Goal: Feedback & Contribution: Submit feedback/report problem

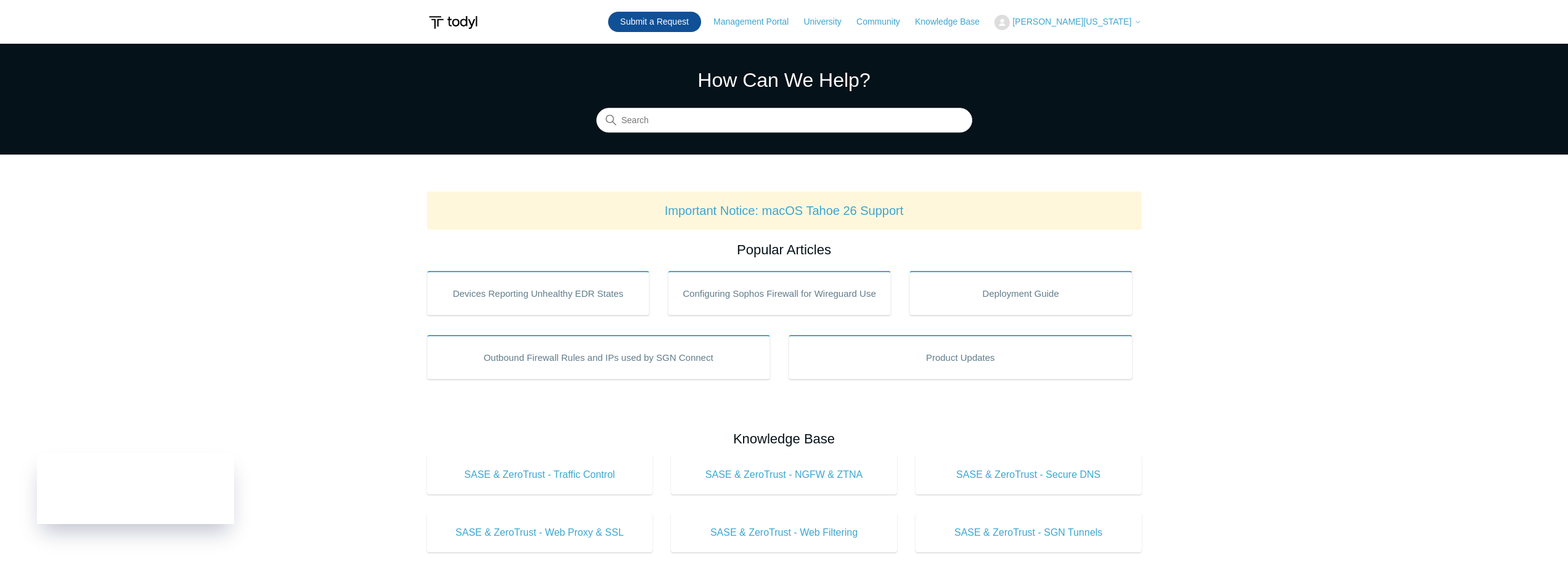
click at [701, 19] on link "Submit a Request" at bounding box center [655, 21] width 93 height 20
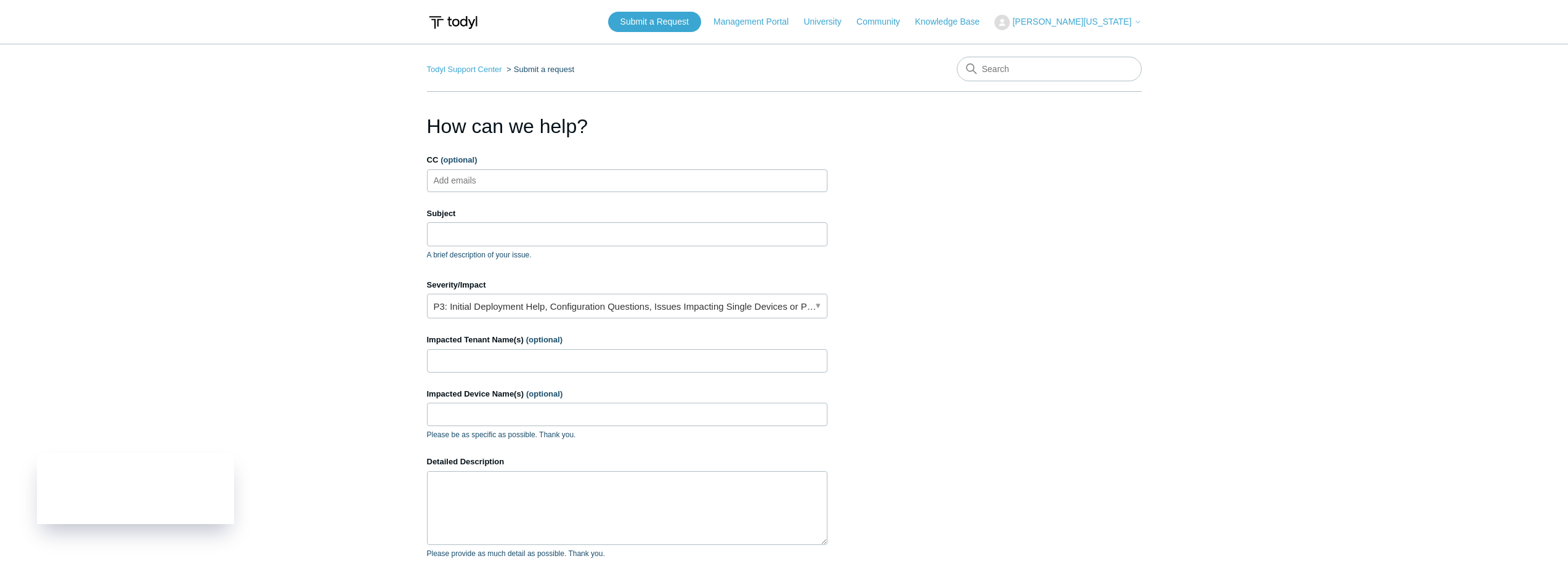
click at [493, 181] on body "Skip to main content Submit a Request Management Portal University Community Kn…" at bounding box center [784, 382] width 1568 height 764
click at [508, 232] on input "Subject" at bounding box center [627, 234] width 401 height 24
click at [539, 178] on ul "Add emails" at bounding box center [627, 181] width 401 height 23
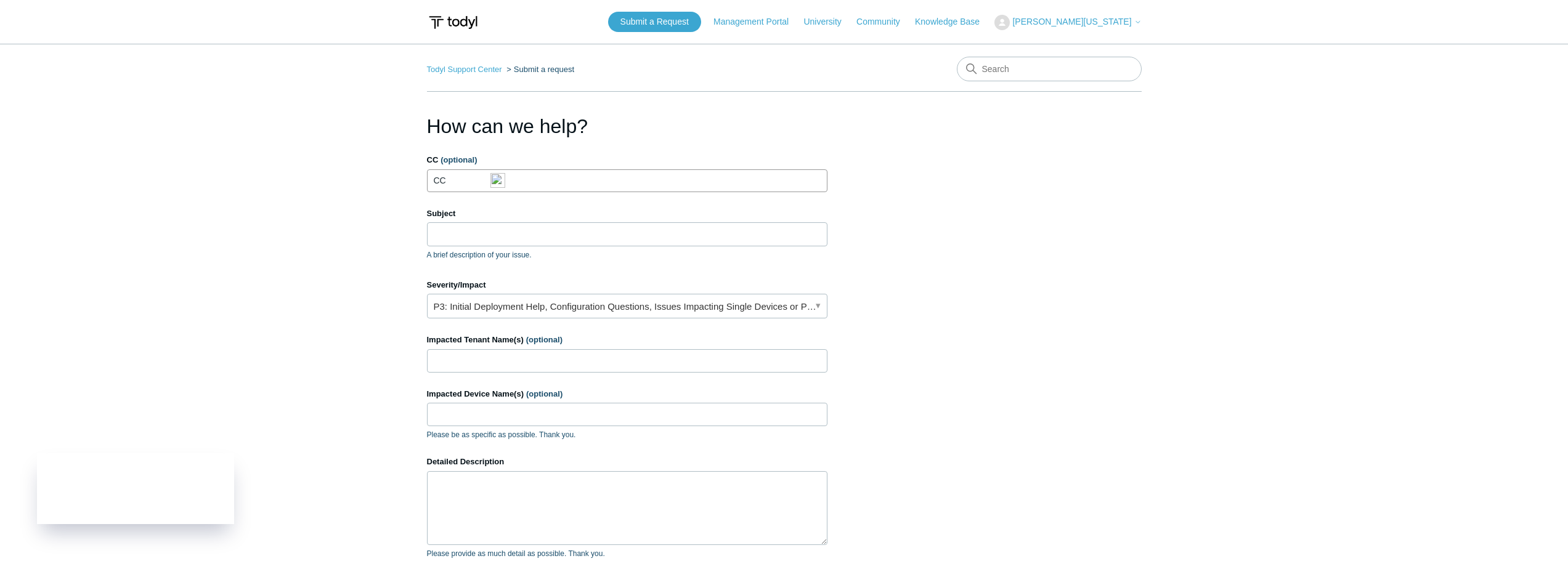
type input "C"
click at [490, 234] on input "Subject" at bounding box center [627, 234] width 401 height 24
click at [554, 235] on input "Subject" at bounding box center [627, 234] width 401 height 24
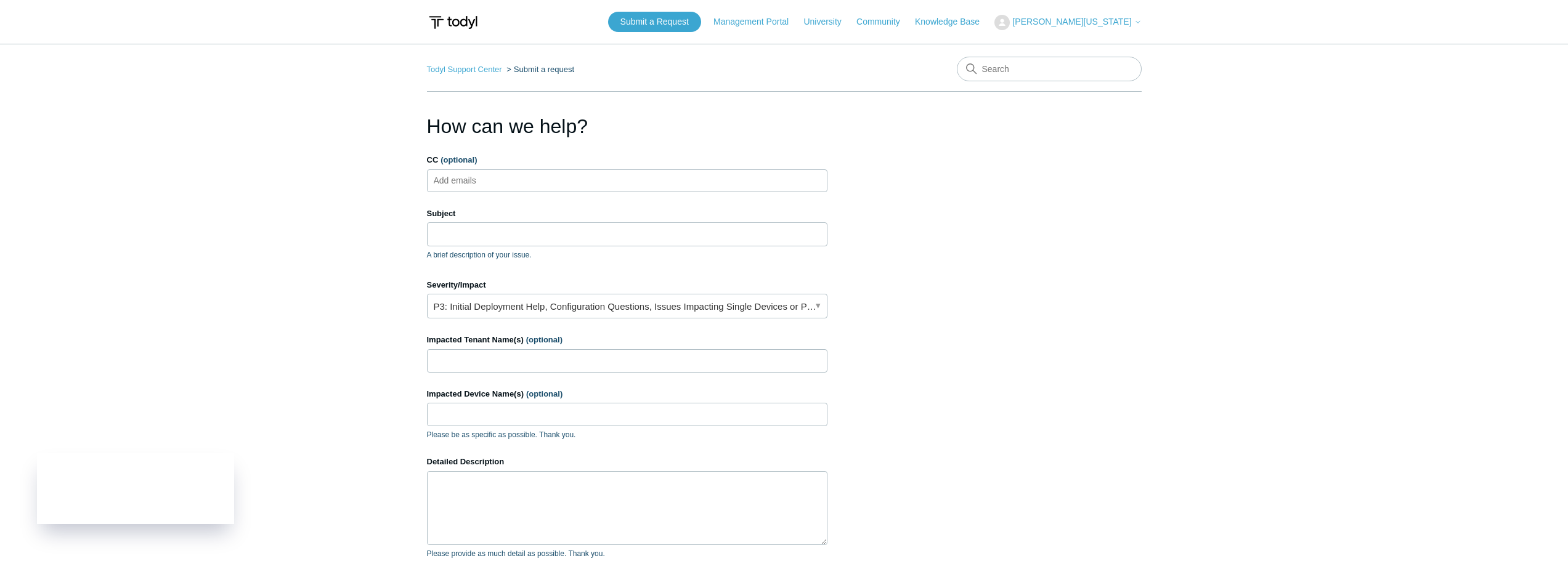
click at [395, 236] on main "Todyl Support Center Submit a request How can we help? CC (optional) Add emails…" at bounding box center [784, 361] width 1568 height 635
click at [489, 233] on input "Subject" at bounding box center [627, 234] width 401 height 24
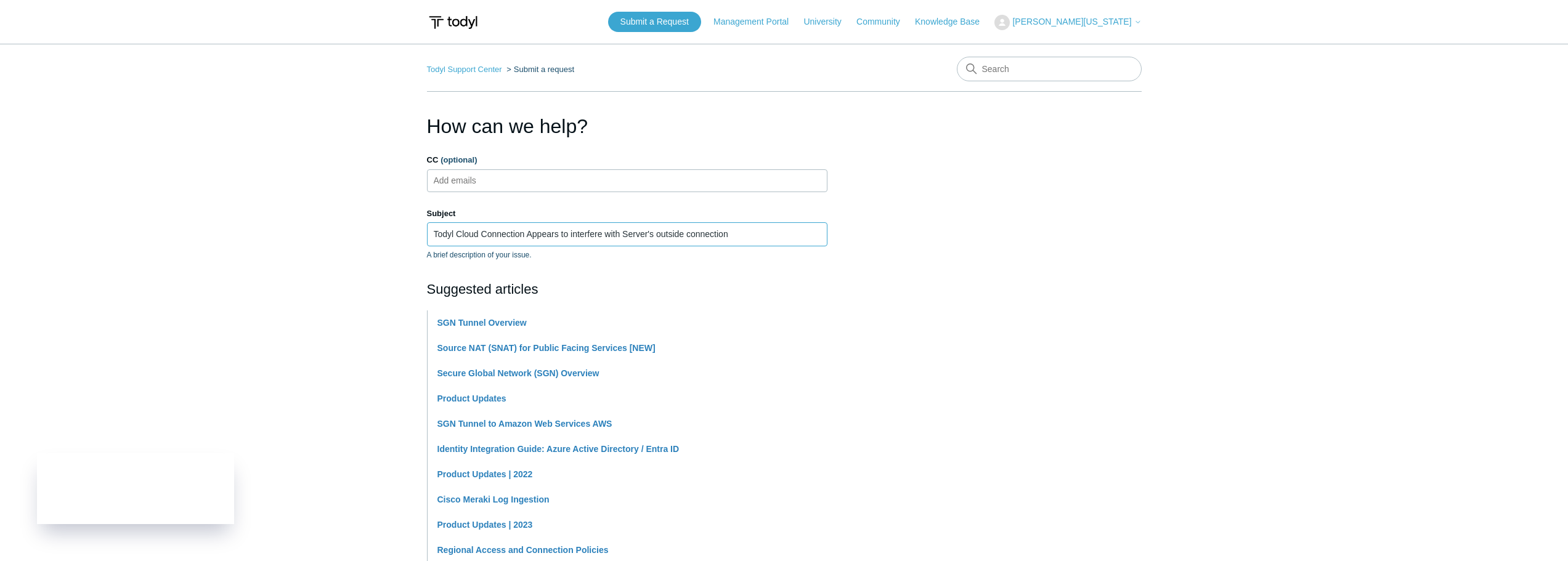
type input "Todyl Cloud Connection Appears to interfere with Server's outside connection"
click at [304, 266] on main "Todyl Support Center Submit a request How can we help? CC (optional) Add emails…" at bounding box center [784, 511] width 1568 height 934
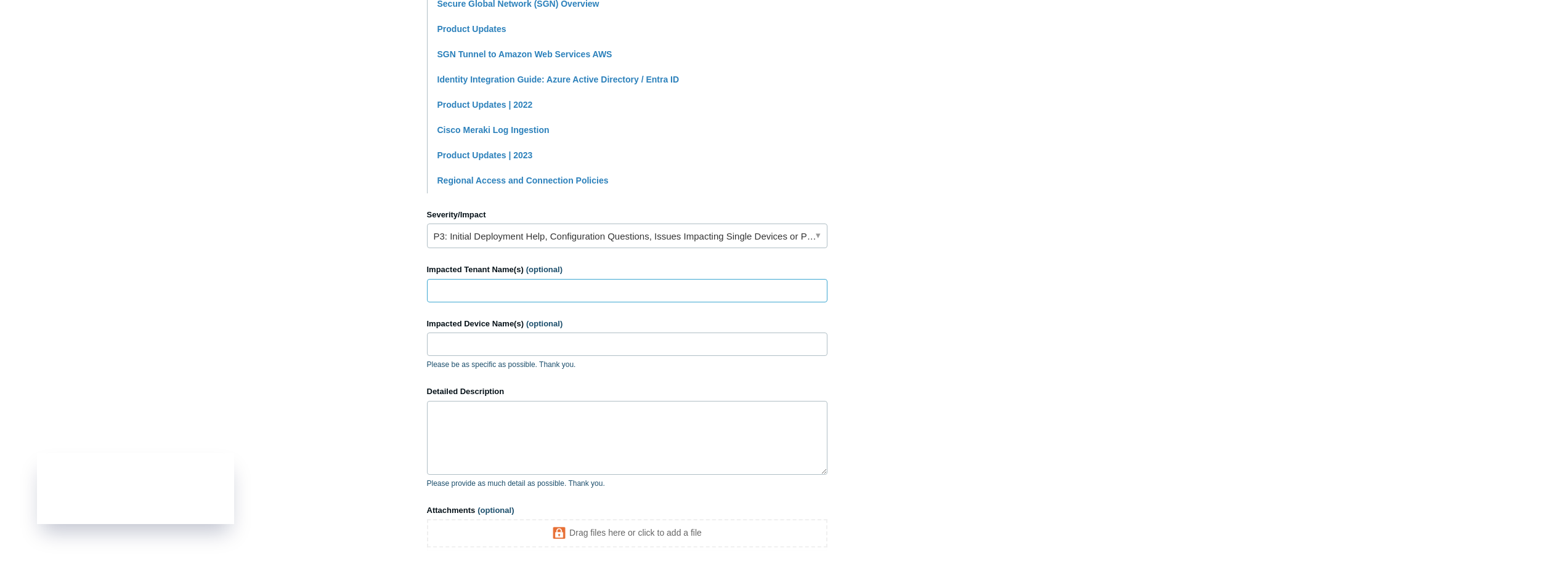
click at [521, 289] on input "Impacted Tenant Name(s) (optional)" at bounding box center [627, 291] width 401 height 24
click at [516, 280] on input "Impacted Tenant Name(s) (optional)" at bounding box center [627, 291] width 401 height 24
click at [518, 289] on input "Impacted Tenant Name(s) (optional)" at bounding box center [627, 291] width 401 height 24
click at [449, 289] on input "Impacted Tenant Name(s) (optional)" at bounding box center [627, 291] width 401 height 24
paste input "SRV2012R2"
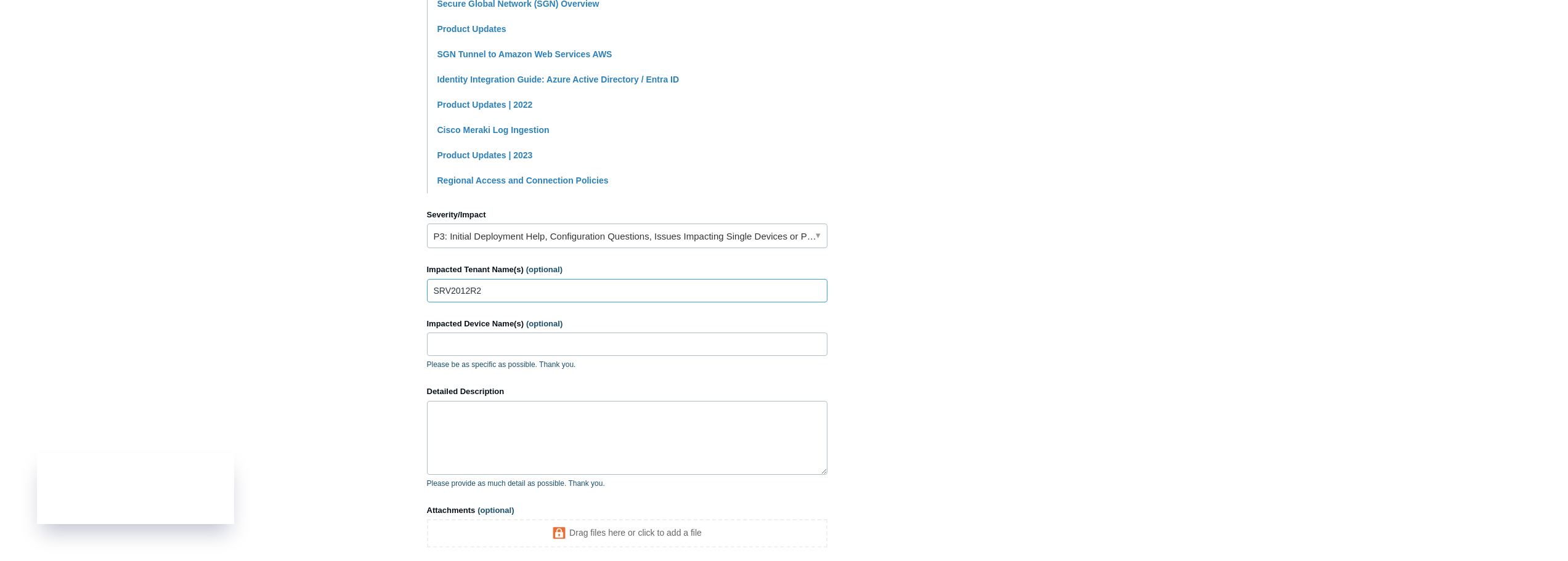
drag, startPoint x: 456, startPoint y: 287, endPoint x: 394, endPoint y: 293, distance: 62.3
click at [394, 293] on main "Todyl Support Center Submit a request How can we help? CC (optional) Add emails…" at bounding box center [784, 141] width 1568 height 934
type input "SRV2012R2"
click at [455, 352] on input "Impacted Device Name(s) (optional)" at bounding box center [627, 344] width 401 height 24
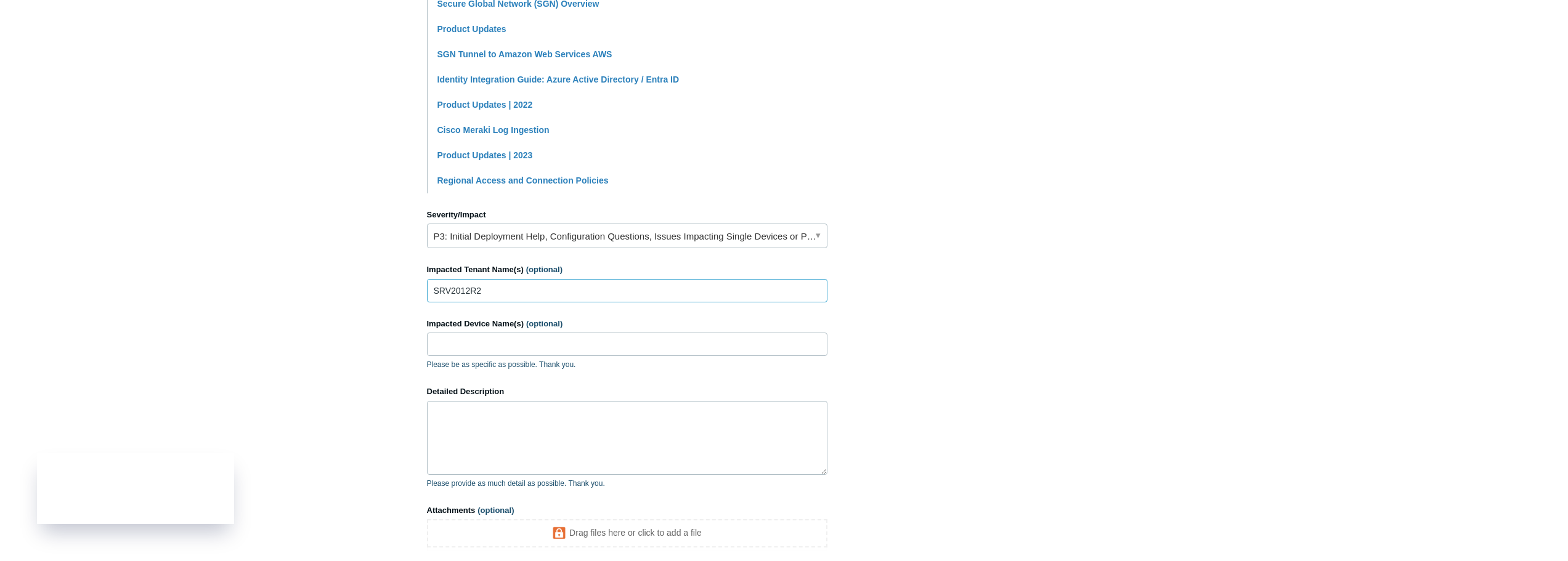
drag, startPoint x: 464, startPoint y: 289, endPoint x: 428, endPoint y: 295, distance: 36.5
click at [428, 295] on input "SRV2012R2" at bounding box center [627, 291] width 401 height 24
click at [464, 349] on input "Impacted Device Name(s) (optional)" at bounding box center [627, 344] width 401 height 24
paste input "SRV2012R2"
type input "SRV2012R2"
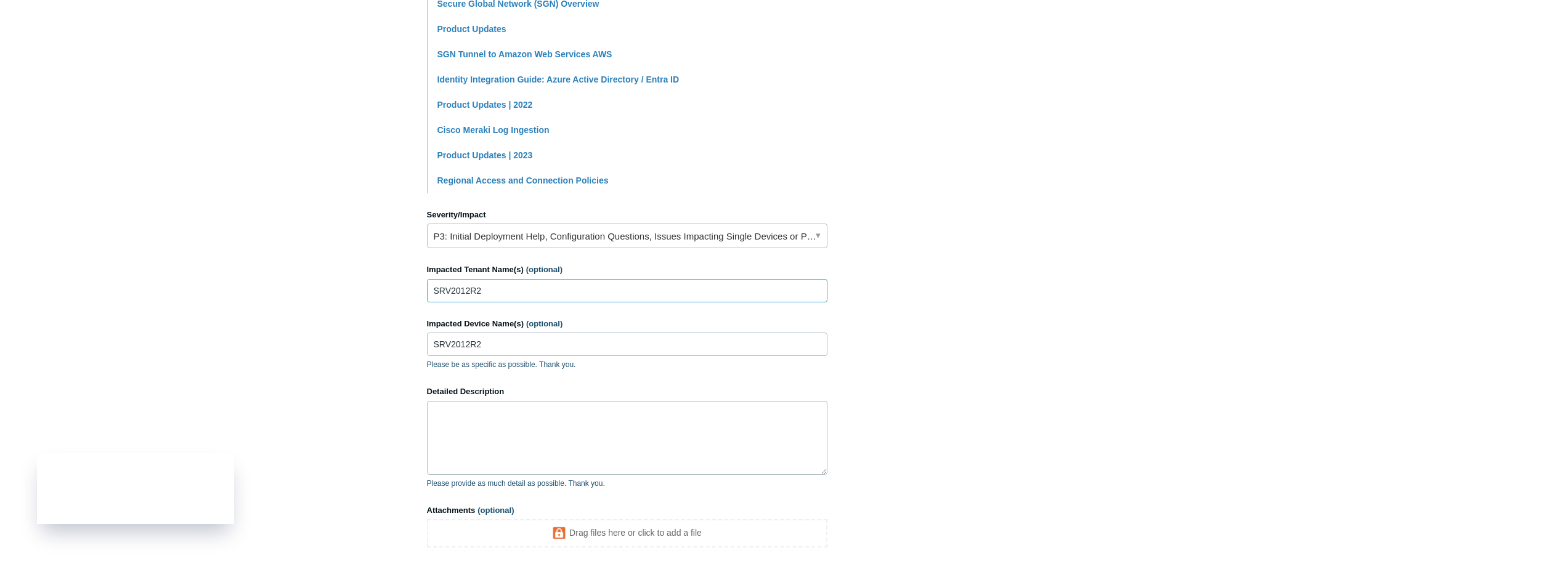
drag, startPoint x: 491, startPoint y: 283, endPoint x: 360, endPoint y: 295, distance: 131.5
click at [369, 295] on main "Todyl Support Center Submit a request How can we help? CC (optional) Add emails…" at bounding box center [784, 141] width 1568 height 934
type input "Slicing Tech"
click at [516, 432] on textarea "Detailed Description" at bounding box center [627, 438] width 401 height 74
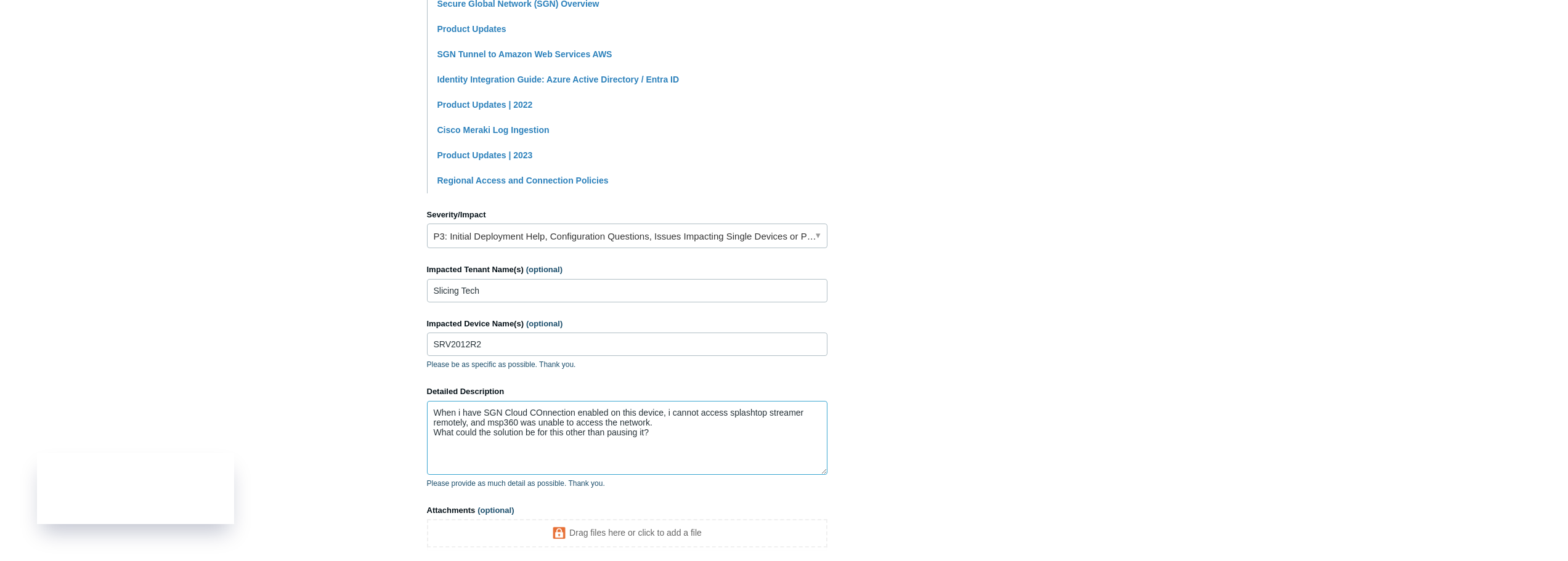
drag, startPoint x: 544, startPoint y: 418, endPoint x: 537, endPoint y: 412, distance: 9.2
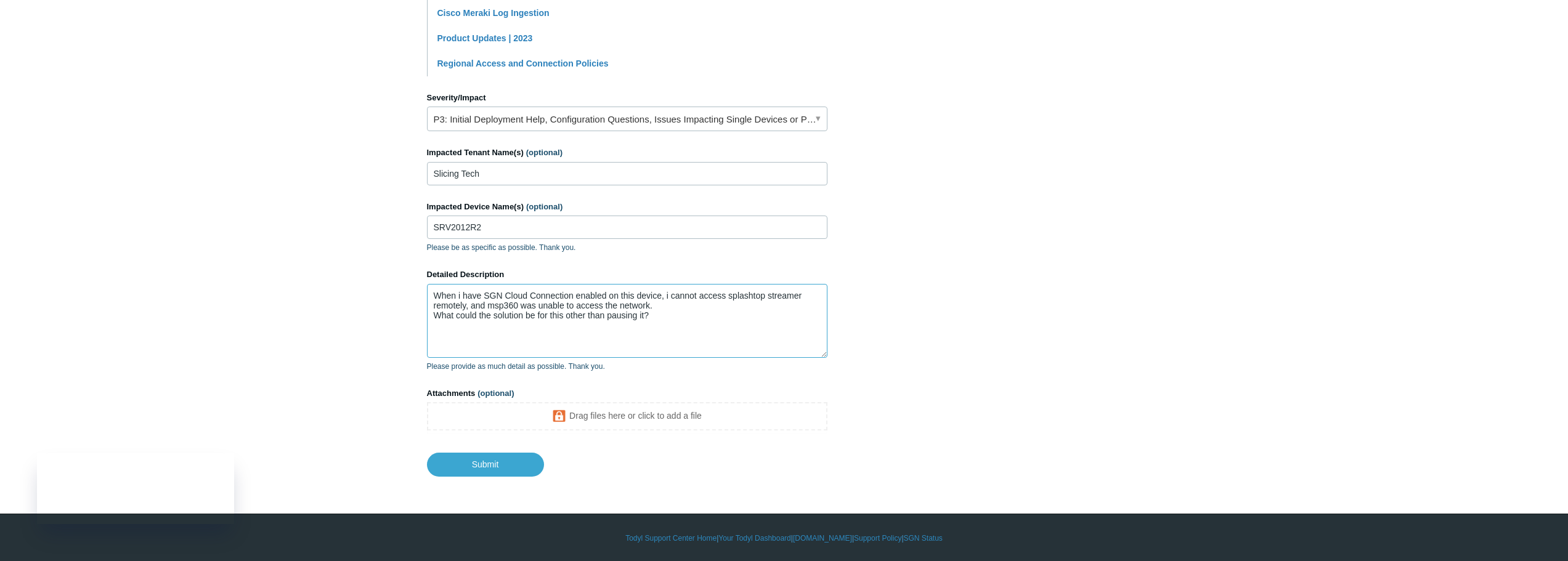
scroll to position [488, 0]
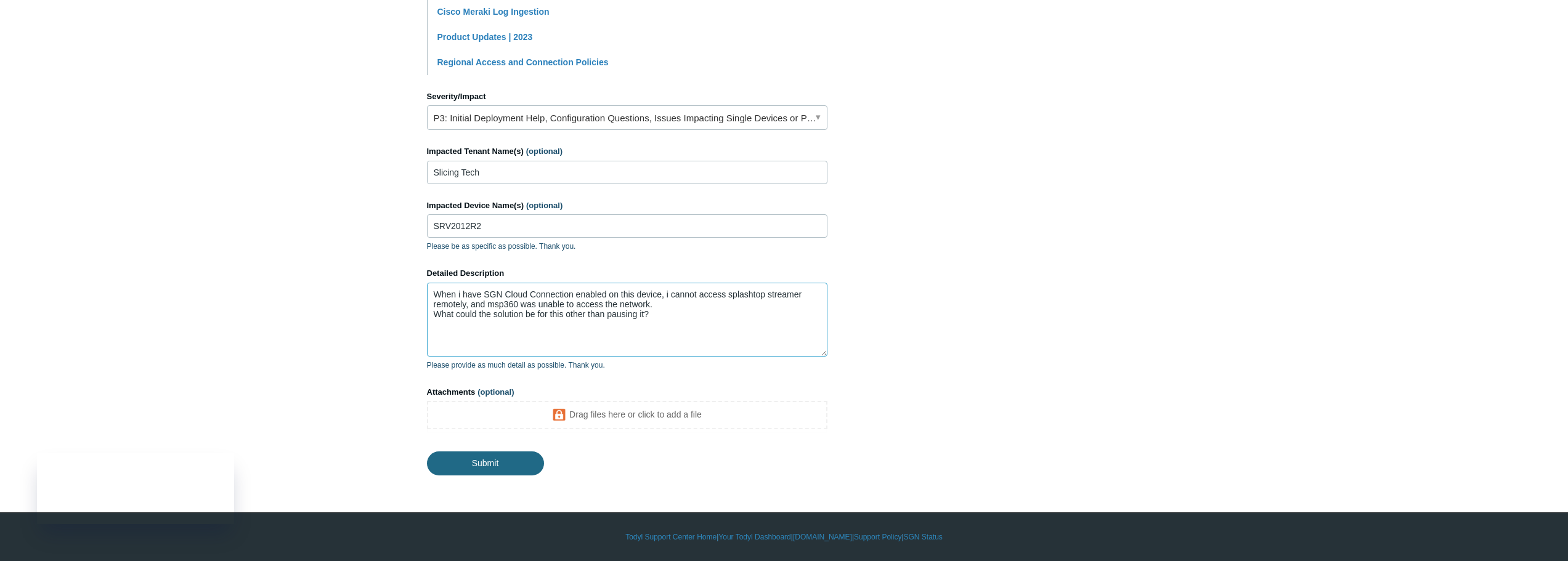
type textarea "When i have SGN Cloud Connection enabled on this device, i cannot access splash…"
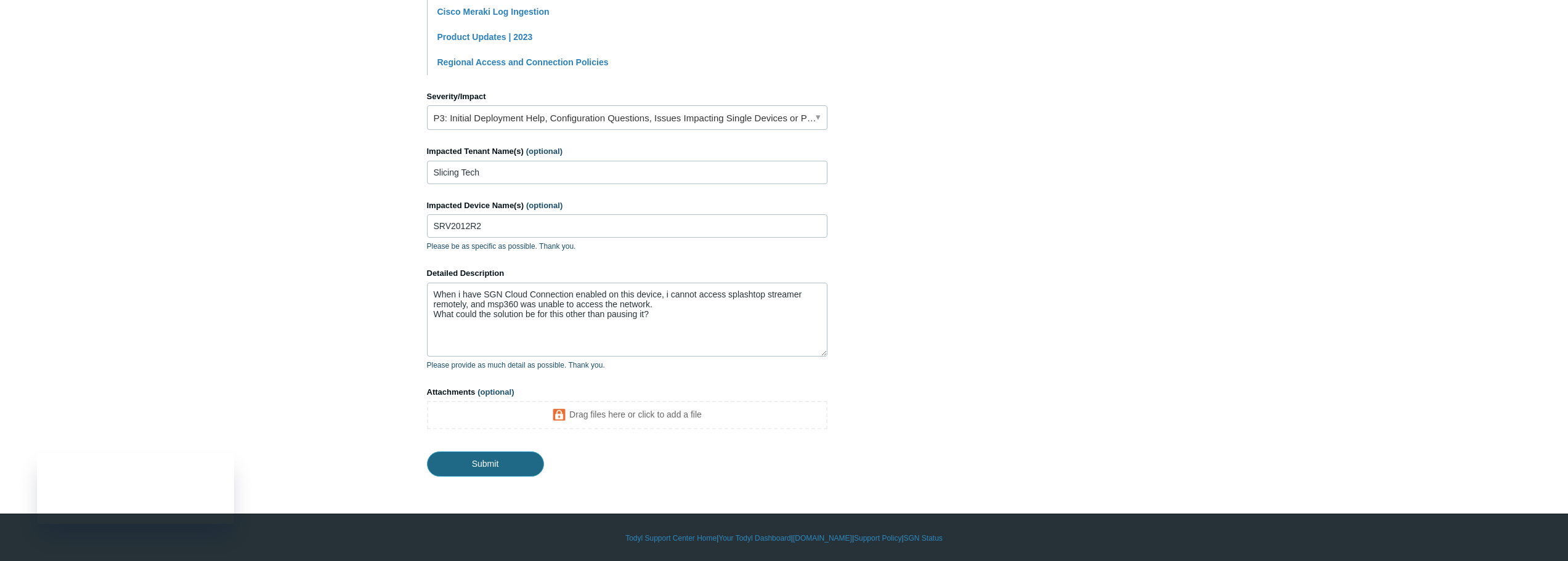
click at [481, 461] on input "Submit" at bounding box center [485, 463] width 117 height 24
